Goal: Obtain resource: Obtain resource

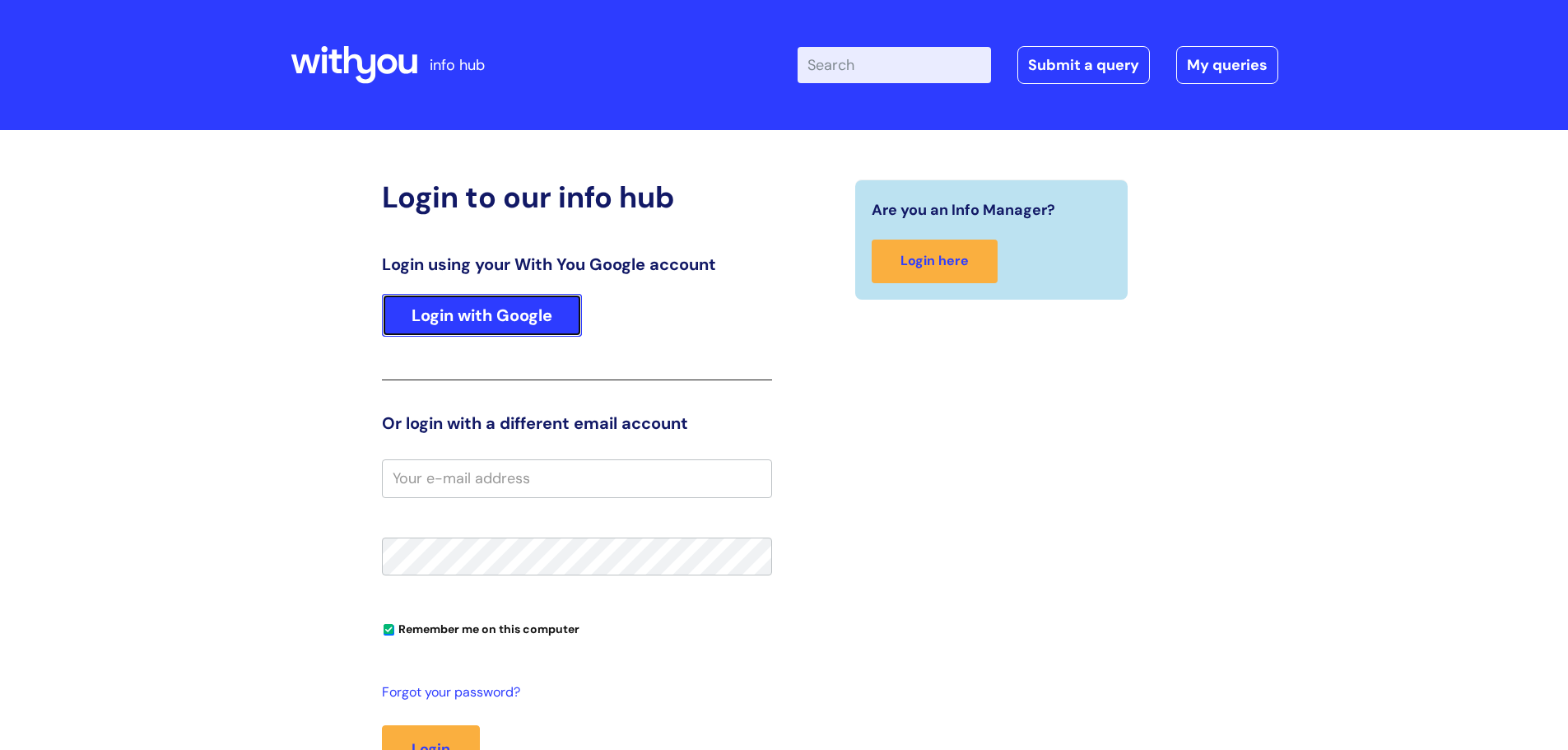
click at [494, 297] on link "Login with Google" at bounding box center [482, 315] width 200 height 42
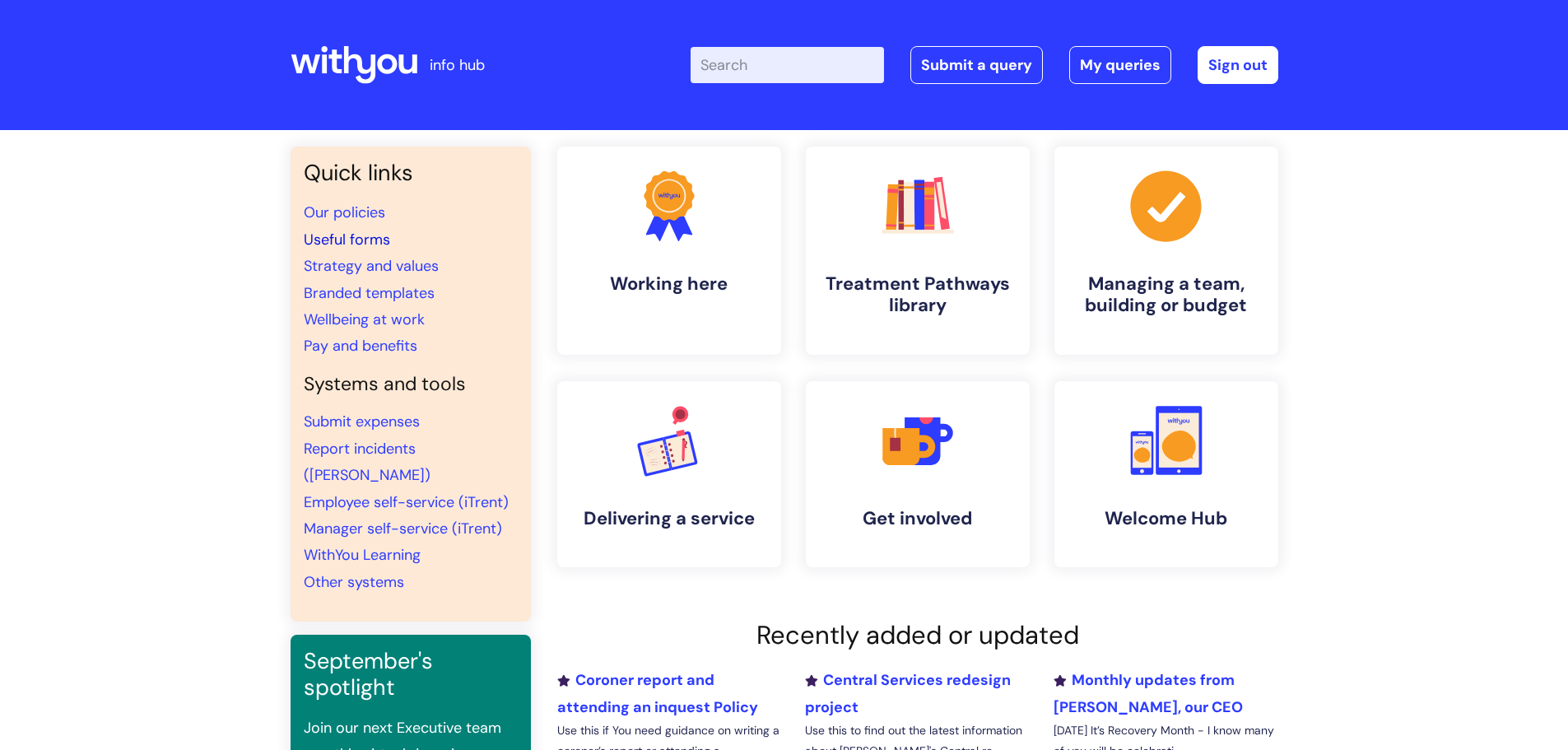
click at [324, 245] on link "Useful forms" at bounding box center [347, 239] width 87 height 19
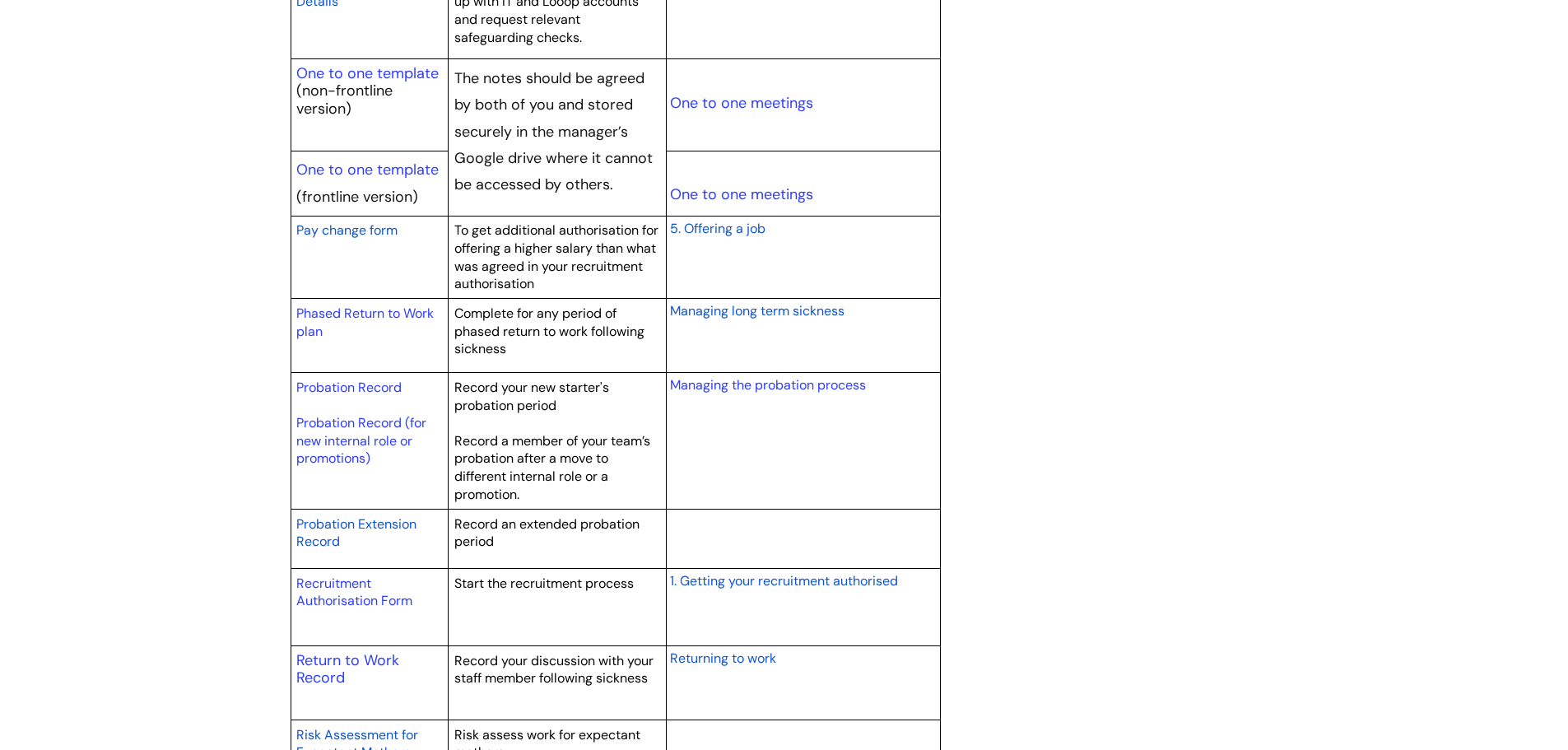
scroll to position [2058, 0]
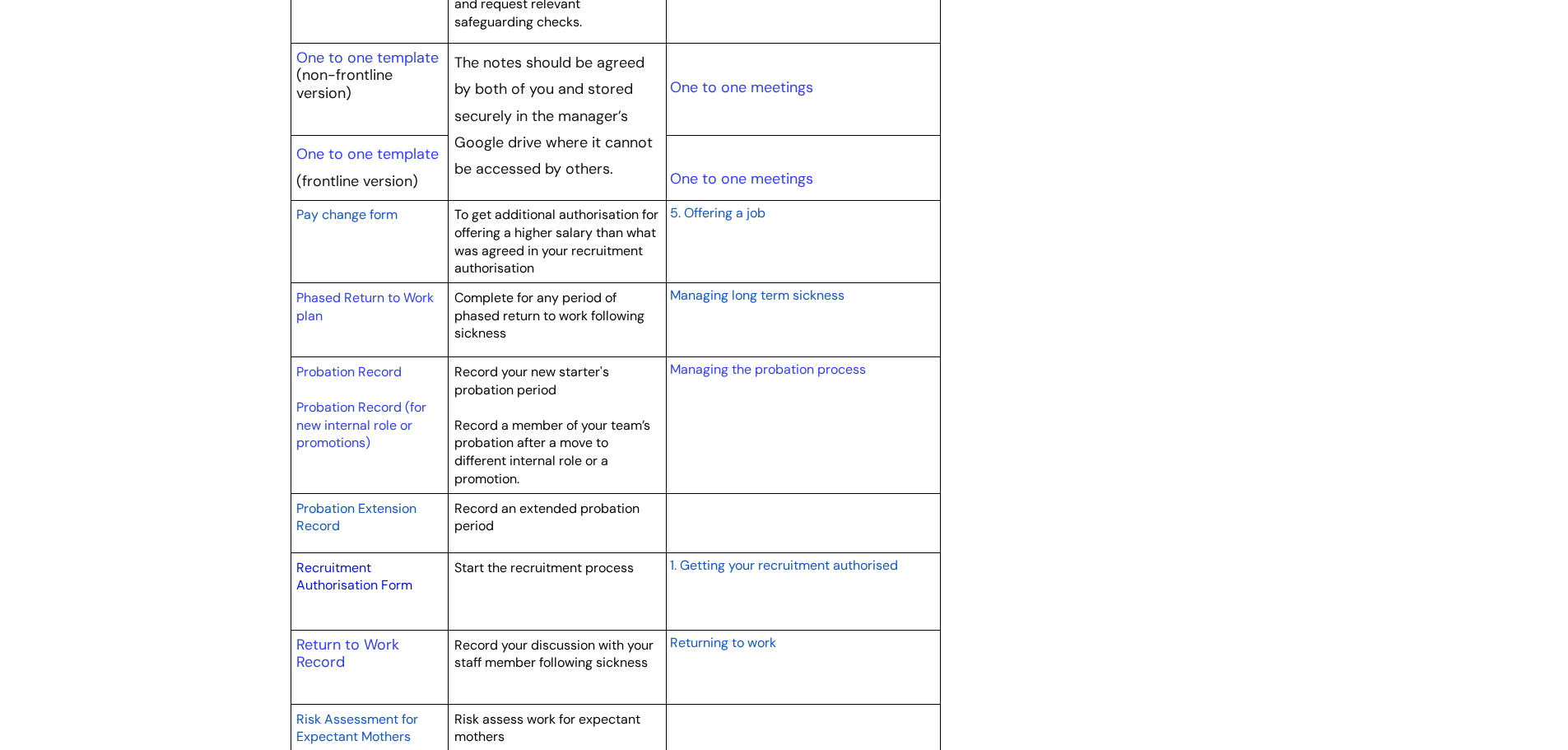
click at [355, 579] on link "Recruitment Authorisation Form" at bounding box center [354, 576] width 116 height 36
